Goal: Find specific page/section: Find specific page/section

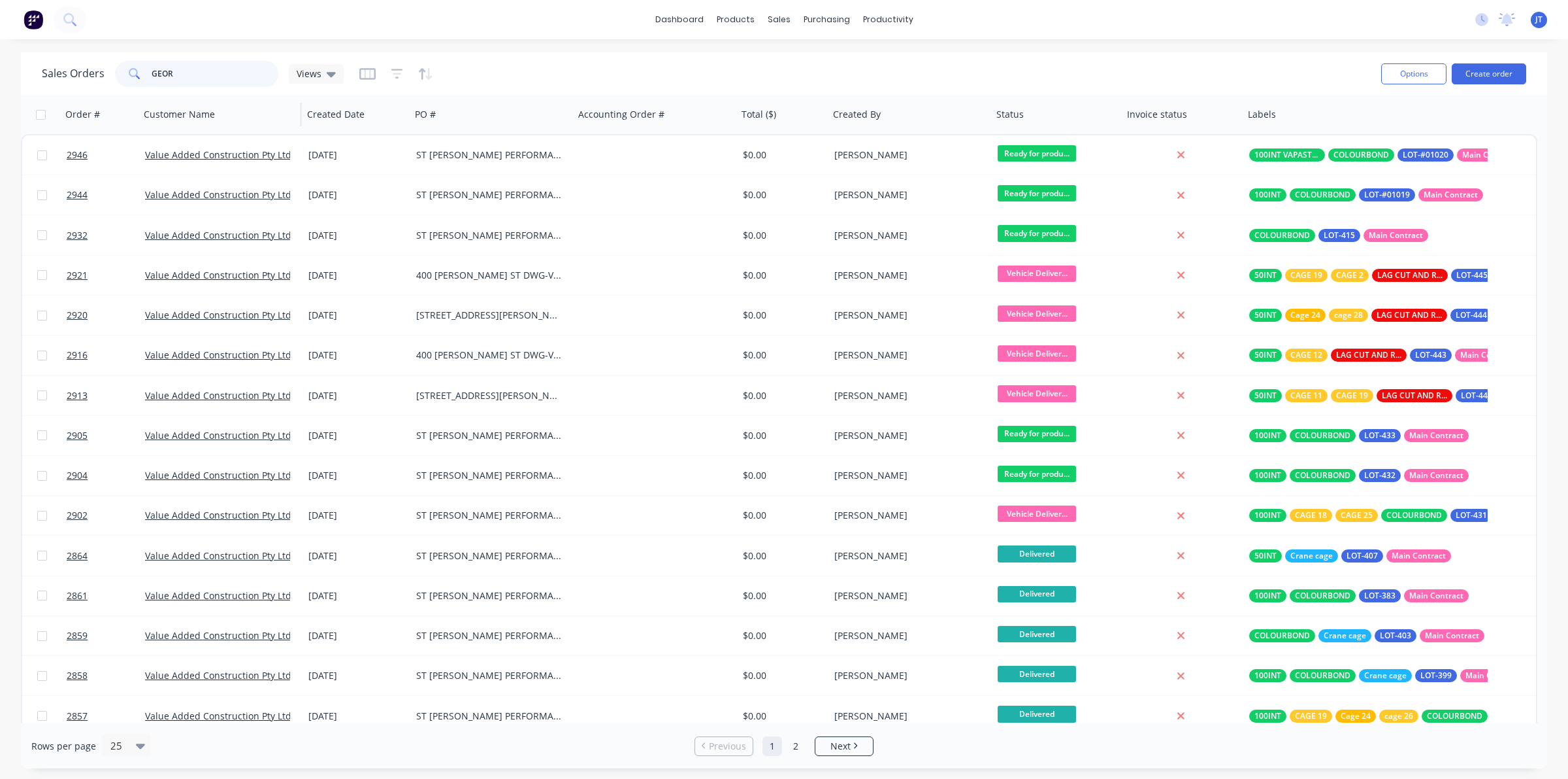
drag, startPoint x: 189, startPoint y: 67, endPoint x: 141, endPoint y: 99, distance: 57.7
click at [141, 99] on div "Sales Orders GEOR Views Options Create order Order # Customer Name Created Date…" at bounding box center [784, 410] width 1527 height 716
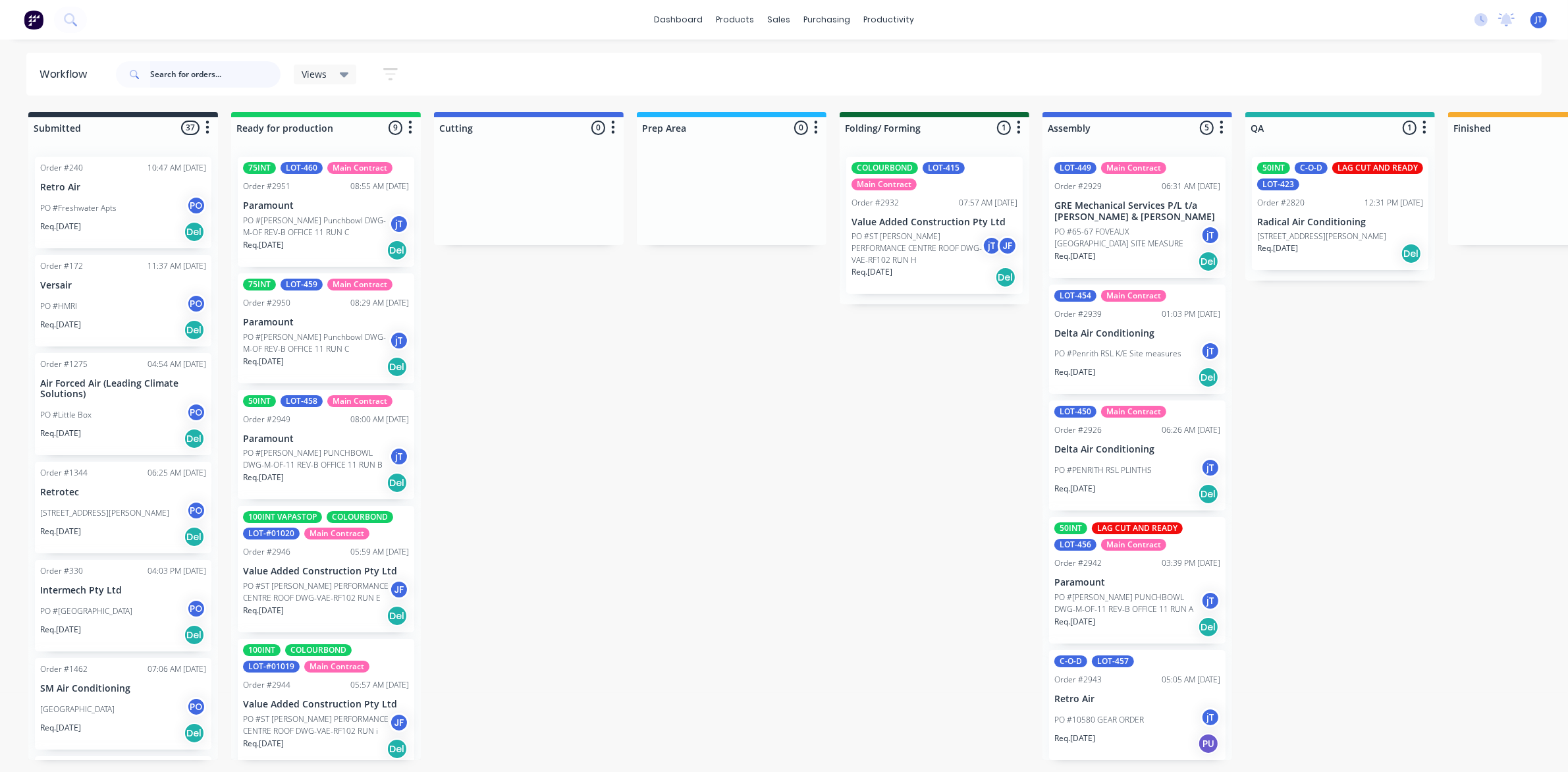
click at [230, 80] on input "text" at bounding box center [215, 74] width 130 height 26
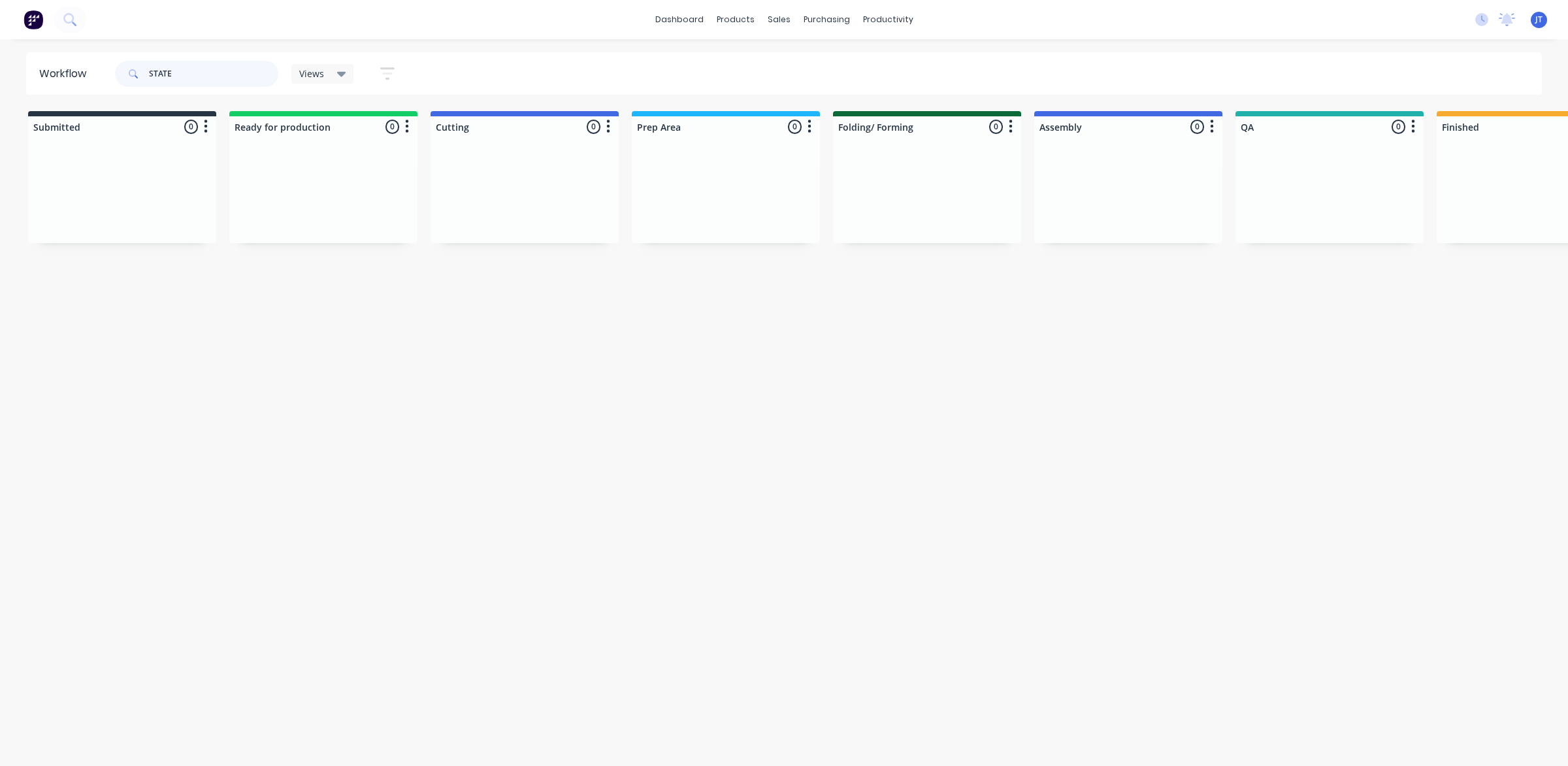
type input "STATE"
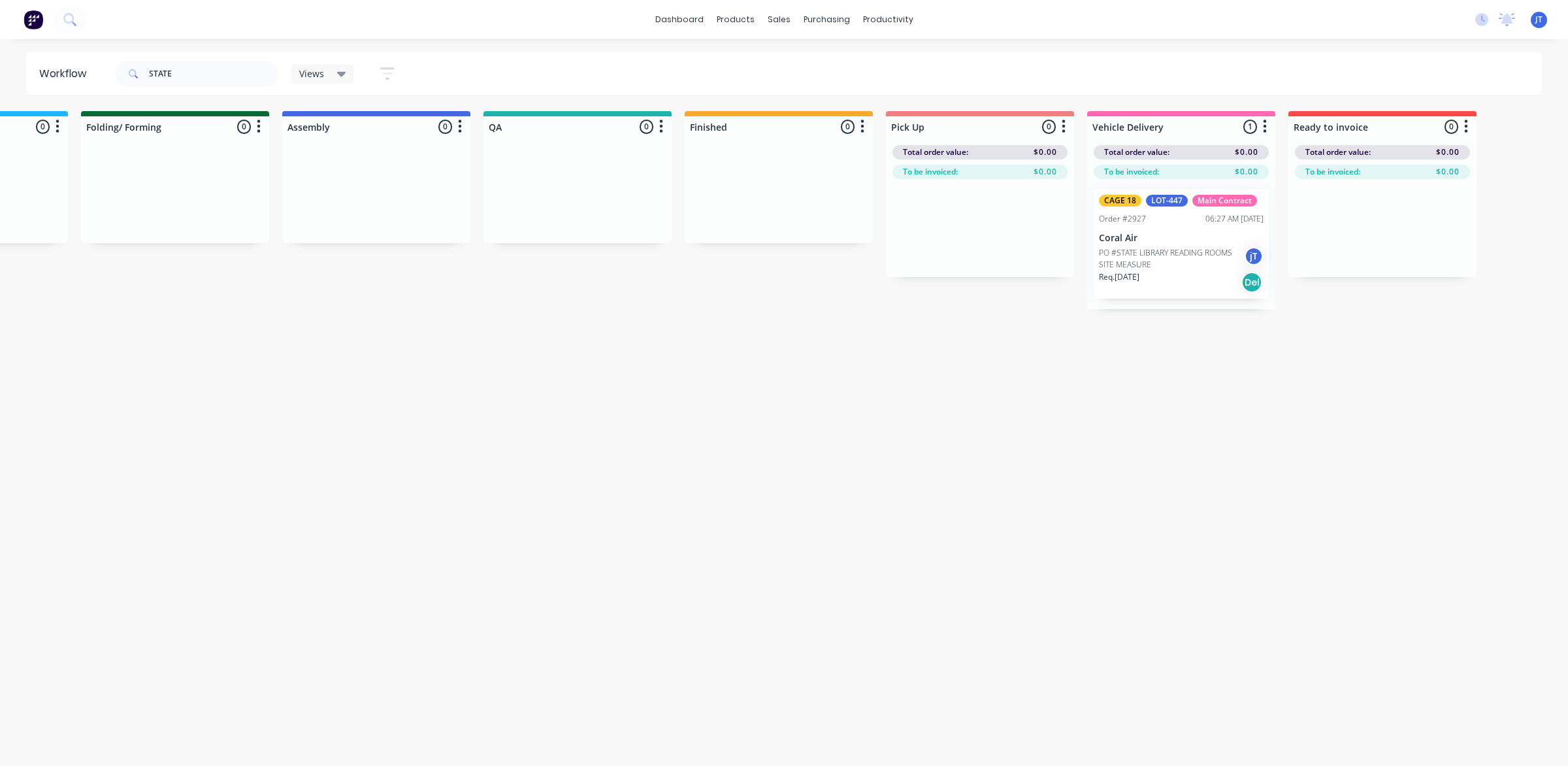
drag, startPoint x: 552, startPoint y: 337, endPoint x: 641, endPoint y: 328, distance: 89.5
